Goal: Task Accomplishment & Management: Manage account settings

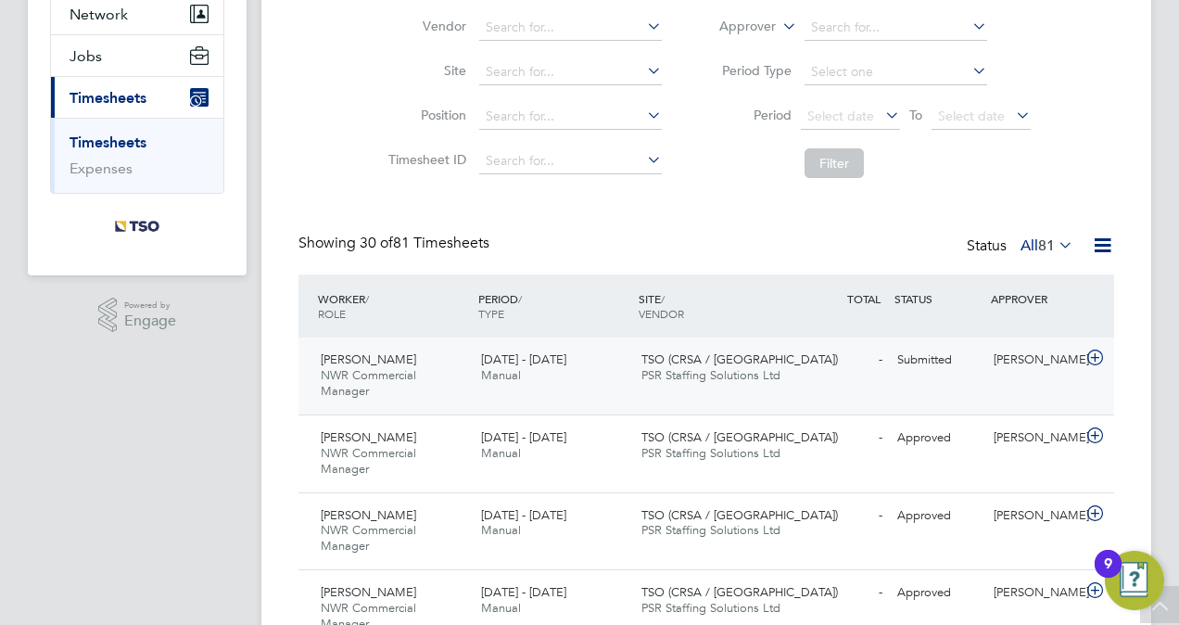
click at [678, 352] on span "TSO (CRSA / [GEOGRAPHIC_DATA])" at bounding box center [739, 359] width 197 height 16
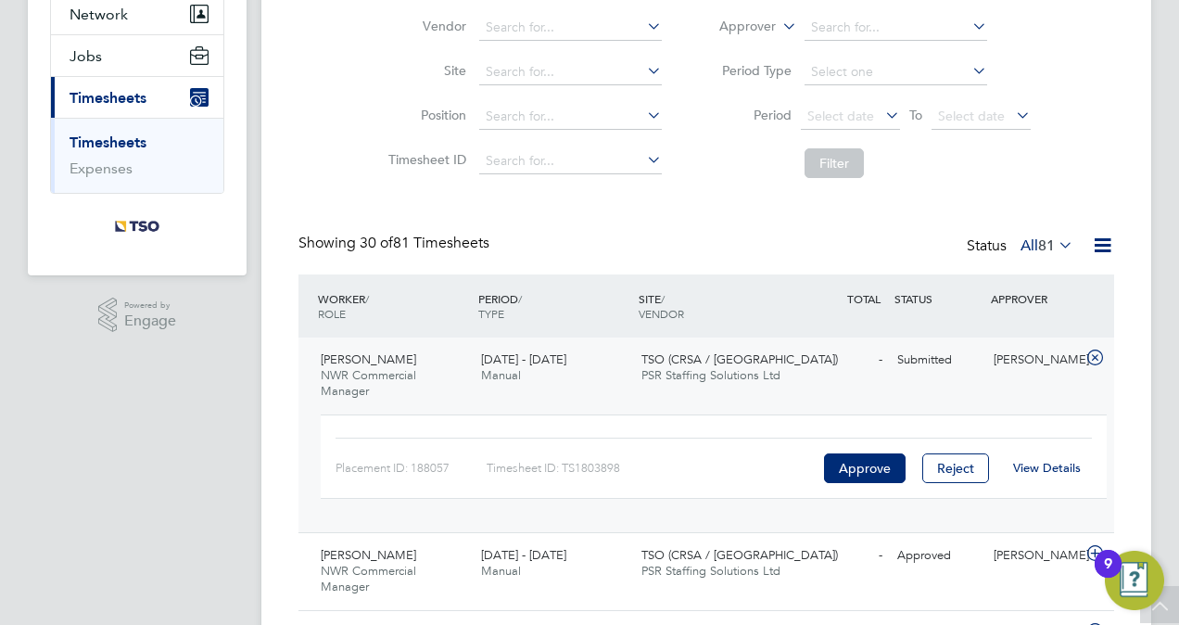
click at [852, 453] on div "Approve" at bounding box center [864, 468] width 91 height 30
click at [856, 463] on button "Approve" at bounding box center [865, 468] width 82 height 30
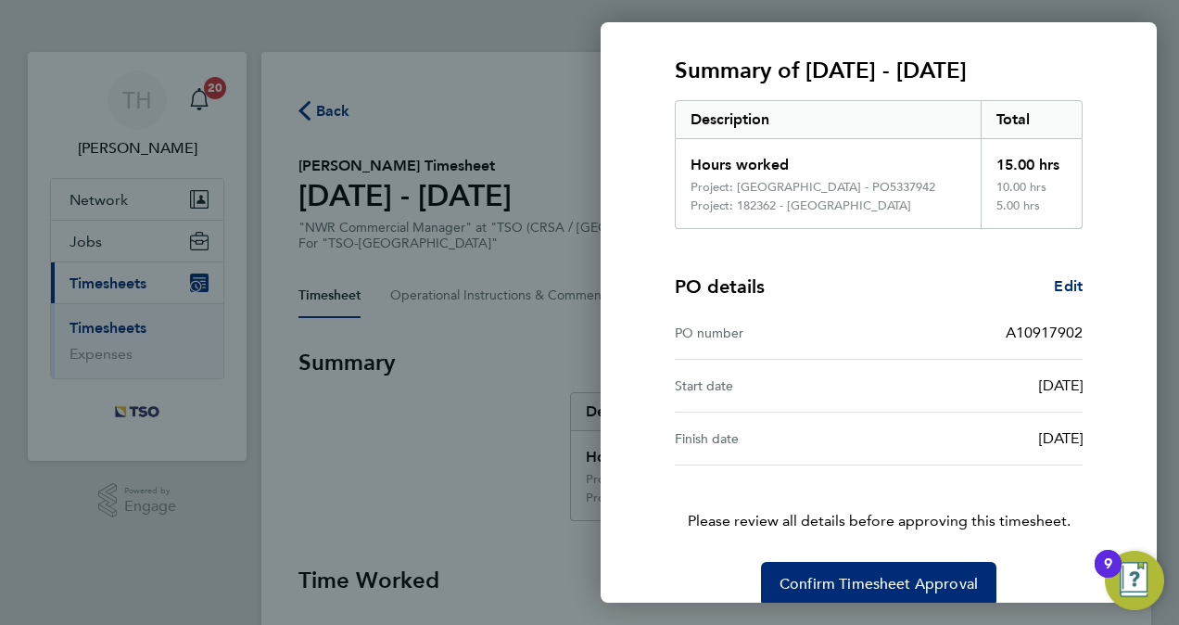
scroll to position [258, 0]
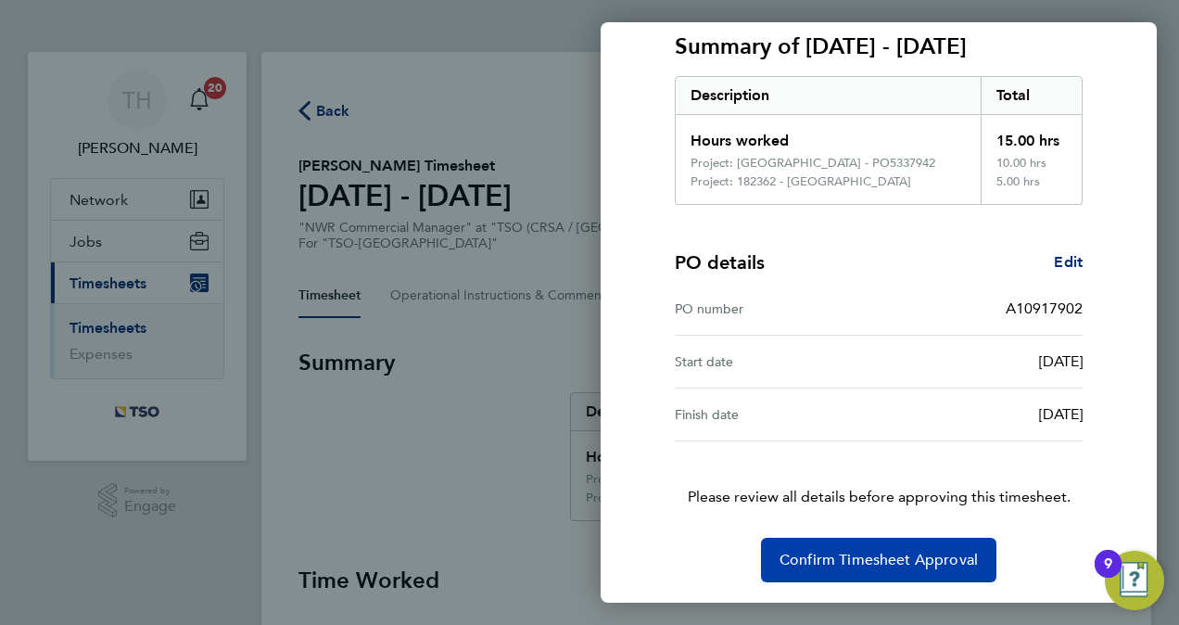
click at [910, 562] on span "Confirm Timesheet Approval" at bounding box center [879, 560] width 198 height 19
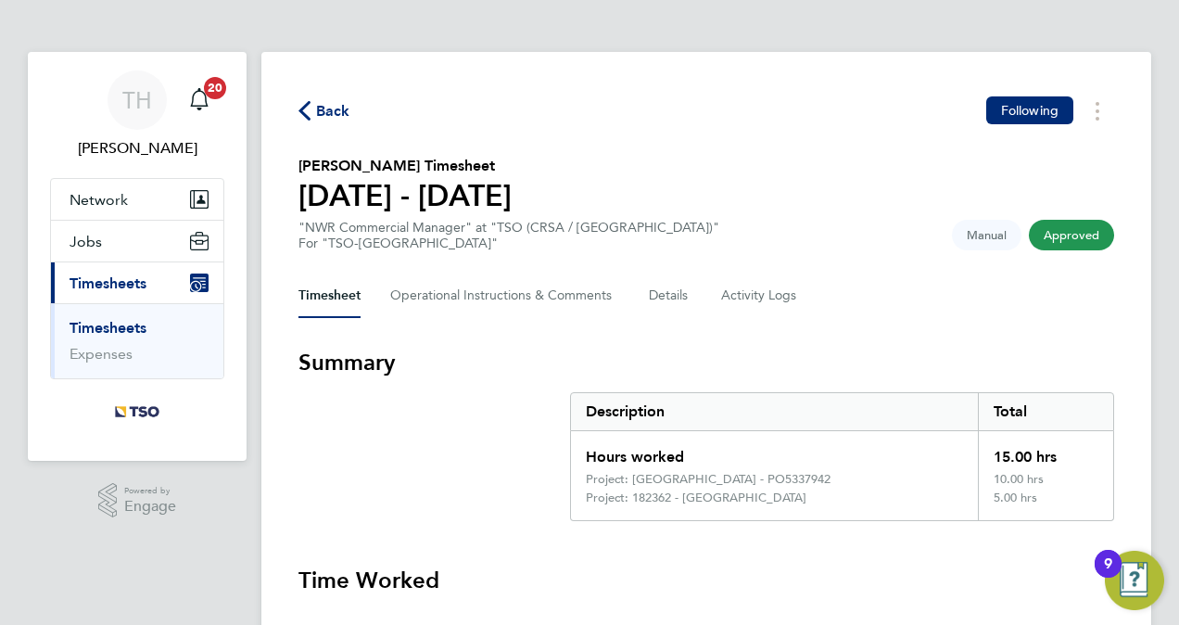
click at [96, 326] on link "Timesheets" at bounding box center [108, 328] width 77 height 18
